Goal: Ask a question

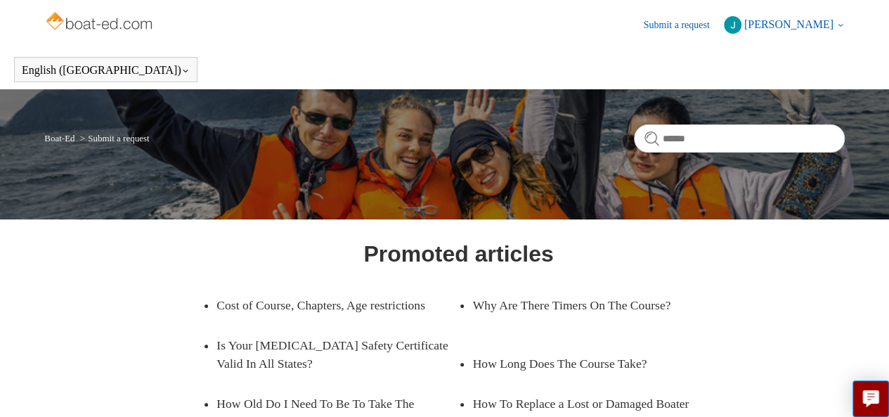
click at [797, 25] on span "[PERSON_NAME]" at bounding box center [788, 24] width 89 height 12
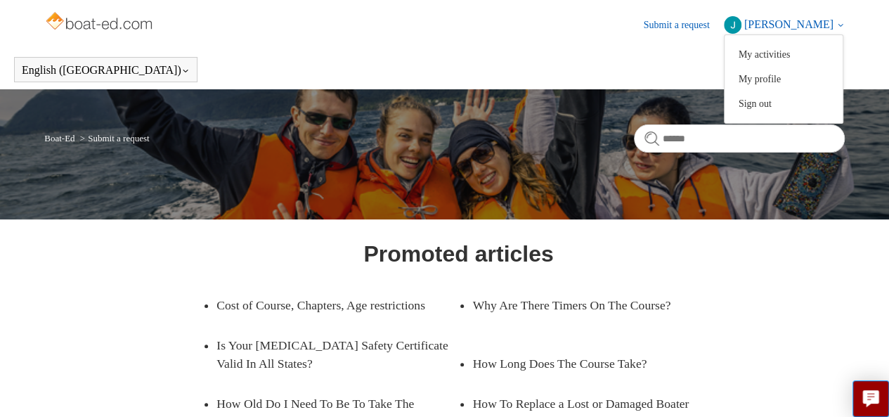
click at [490, 58] on header "English ([GEOGRAPHIC_DATA]) Español [DEMOGRAPHIC_DATA]" at bounding box center [444, 69] width 889 height 39
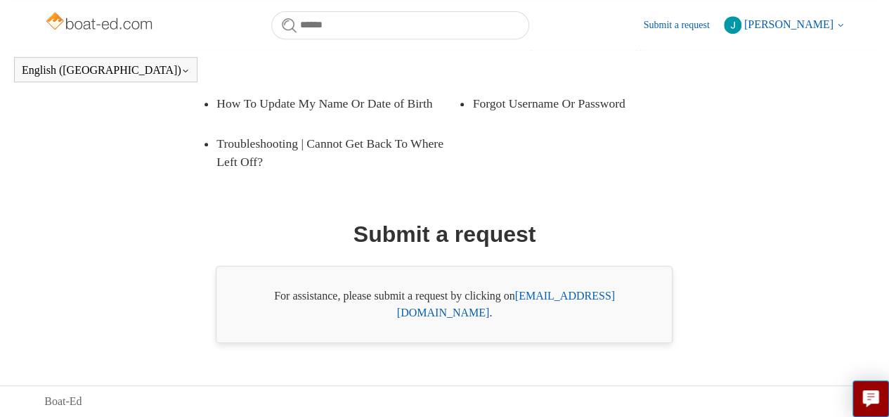
scroll to position [337, 0]
click at [547, 317] on link "[EMAIL_ADDRESS][DOMAIN_NAME]" at bounding box center [506, 303] width 218 height 29
click at [552, 314] on link "[EMAIL_ADDRESS][DOMAIN_NAME]" at bounding box center [506, 303] width 218 height 29
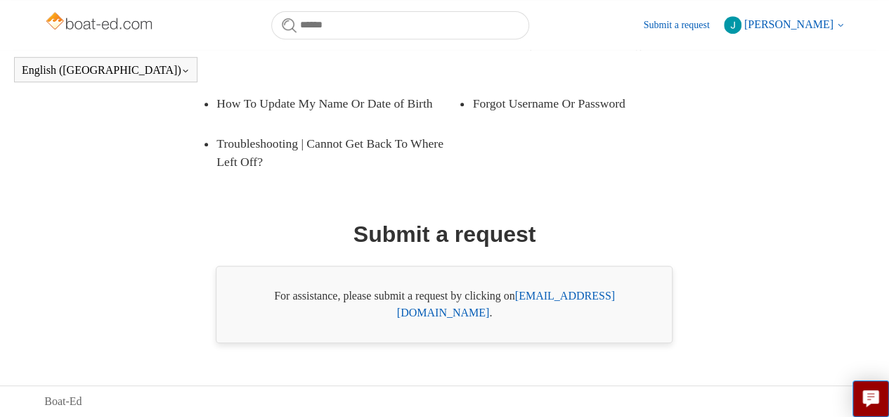
click at [558, 334] on div "For assistance, please submit a request by clicking on [EMAIL_ADDRESS][DOMAIN_N…" at bounding box center [444, 304] width 457 height 77
click at [561, 311] on link "[EMAIL_ADDRESS][DOMAIN_NAME]" at bounding box center [506, 303] width 218 height 29
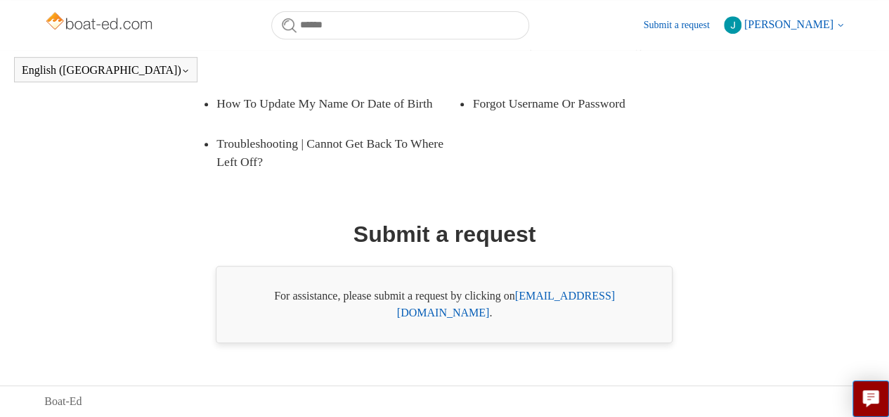
click at [561, 311] on link "[EMAIL_ADDRESS][DOMAIN_NAME]" at bounding box center [506, 303] width 218 height 29
